Goal: Information Seeking & Learning: Learn about a topic

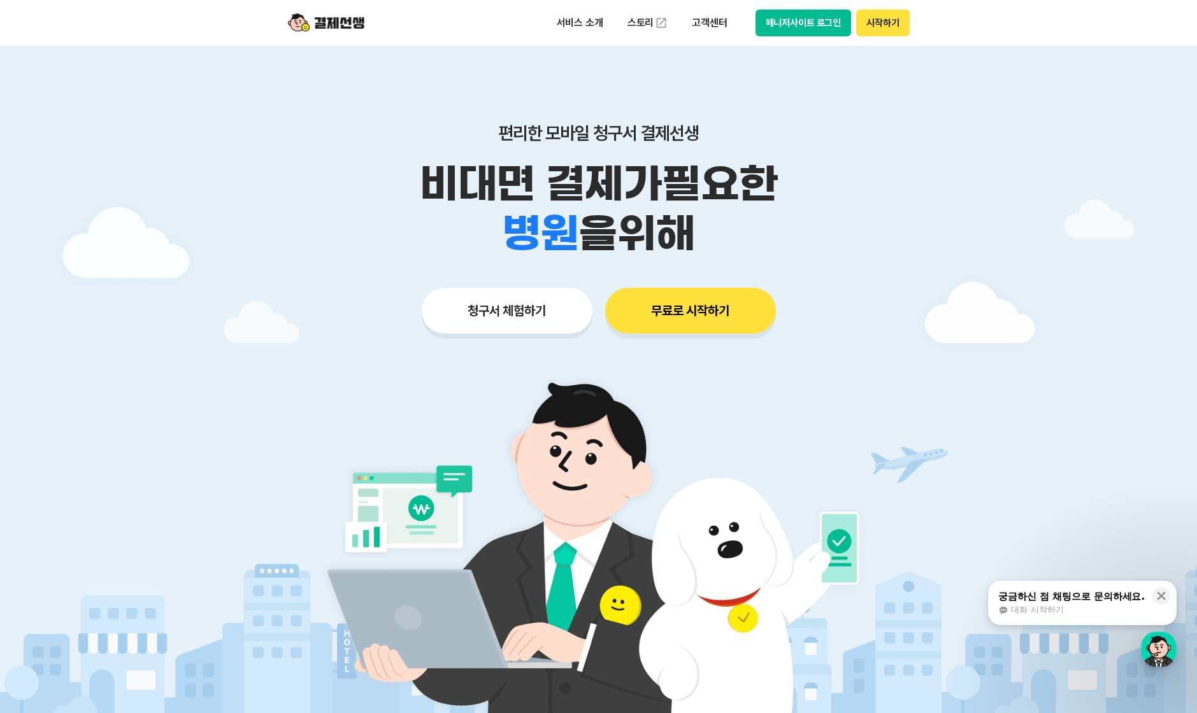
click at [525, 309] on button "청구서 체험하기" at bounding box center [507, 311] width 171 height 46
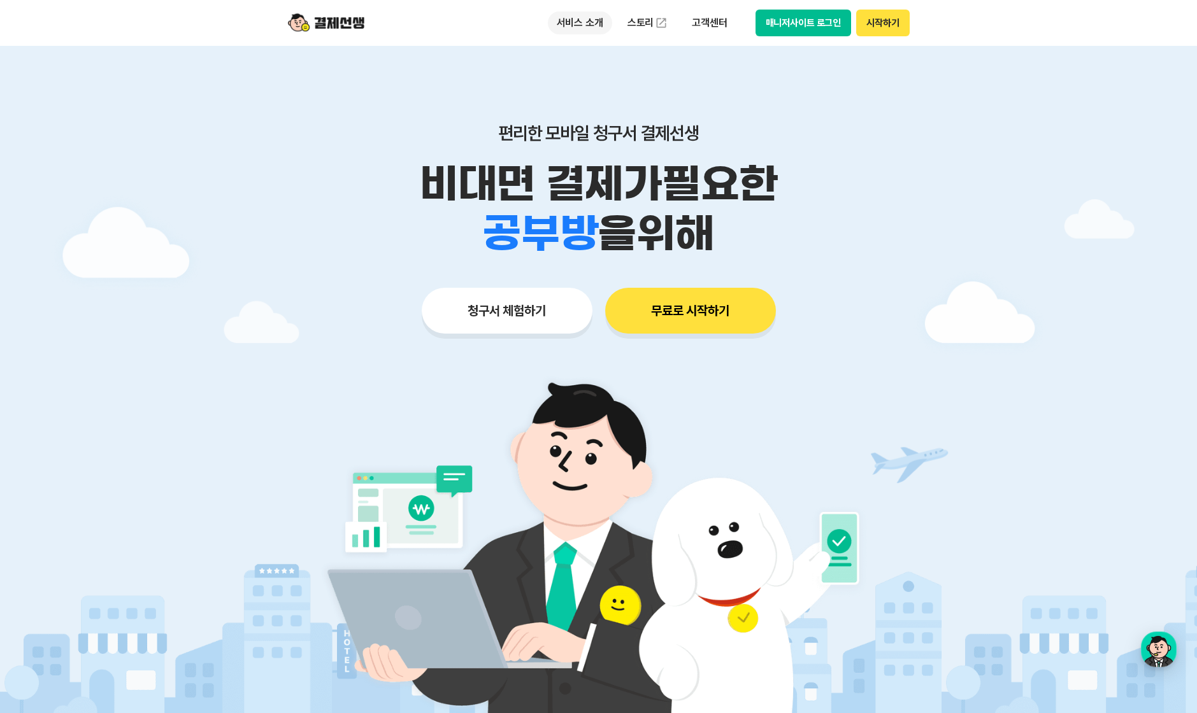
click at [590, 22] on p "서비스 소개" at bounding box center [580, 22] width 64 height 23
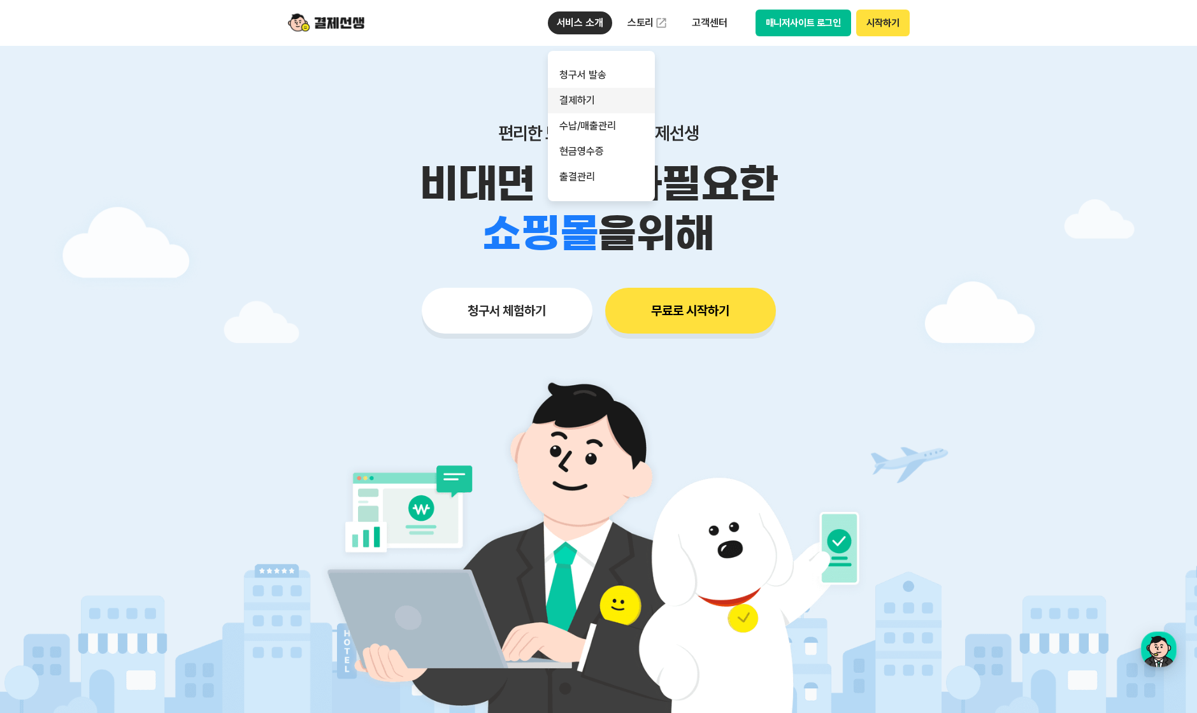
click at [601, 108] on link "결제하기" at bounding box center [601, 100] width 107 height 25
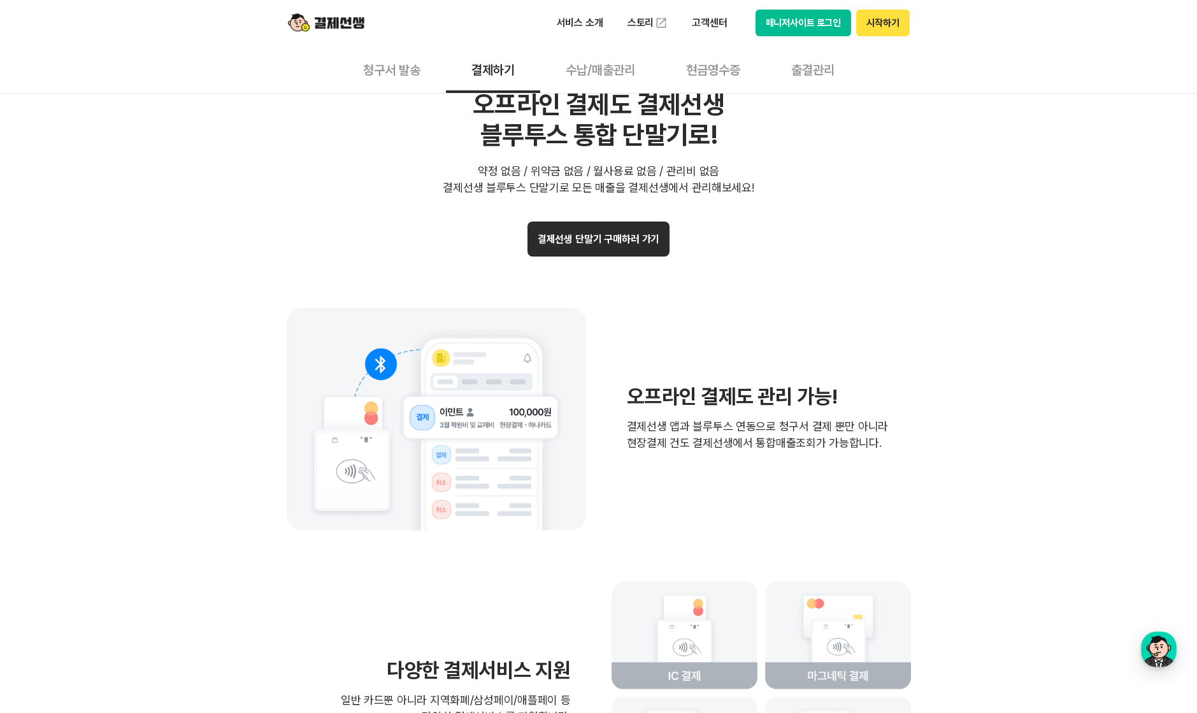
scroll to position [2548, 0]
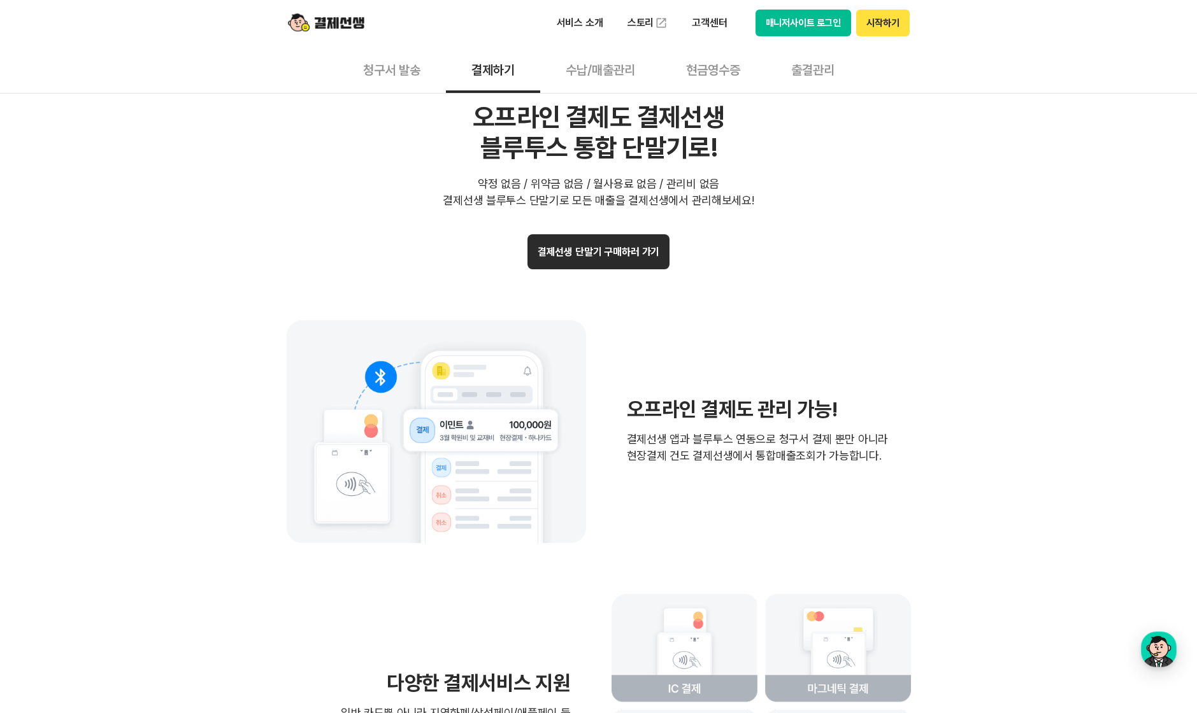
click at [618, 261] on button "결제선생 단말기 구매하러 가기" at bounding box center [598, 251] width 143 height 35
